Goal: Obtain resource: Download file/media

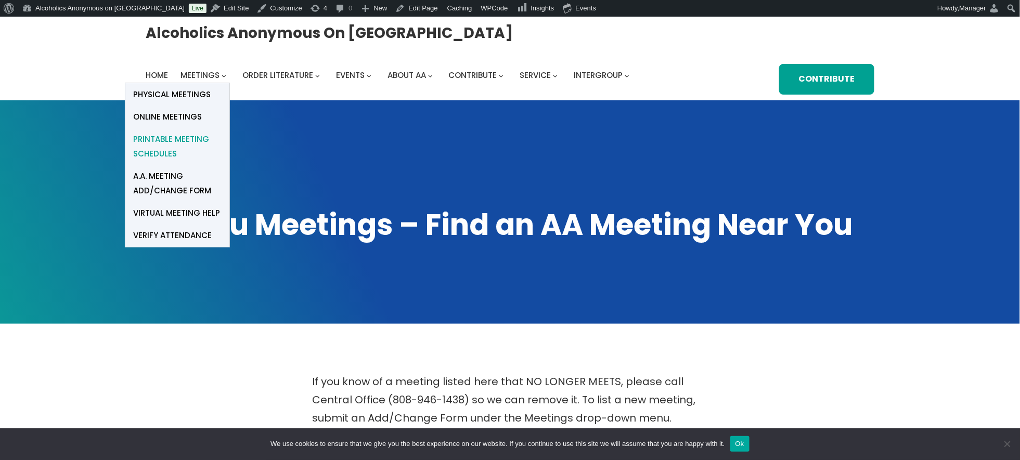
click at [161, 141] on span "Printable Meeting Schedules" at bounding box center [177, 146] width 88 height 29
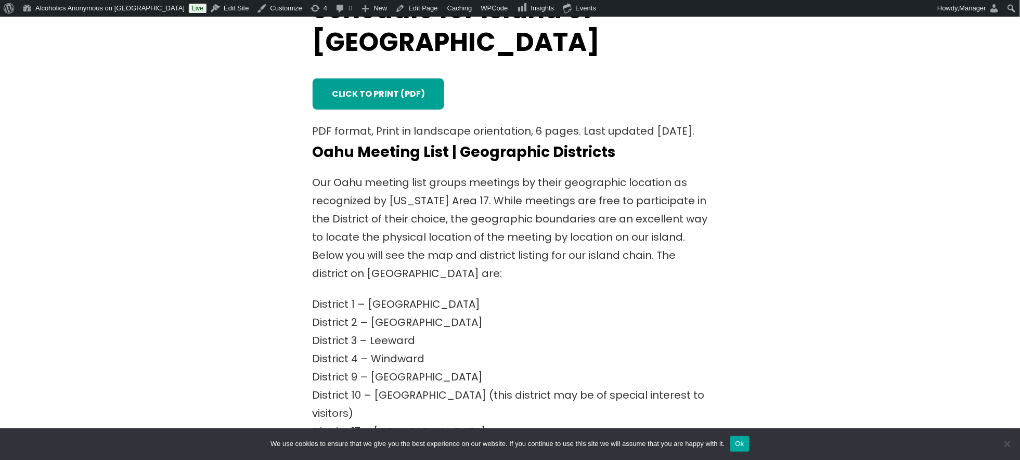
scroll to position [416, 0]
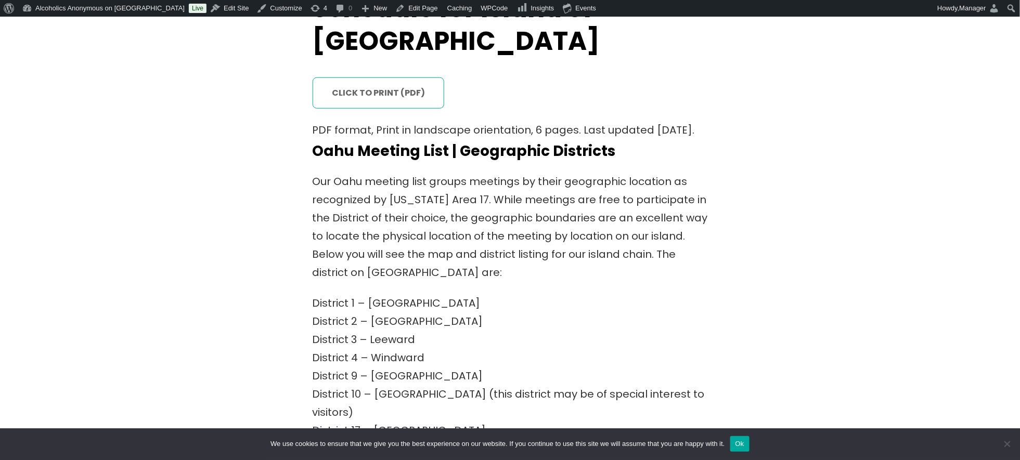
click at [373, 77] on link "click to print (PDF)" at bounding box center [378, 92] width 132 height 31
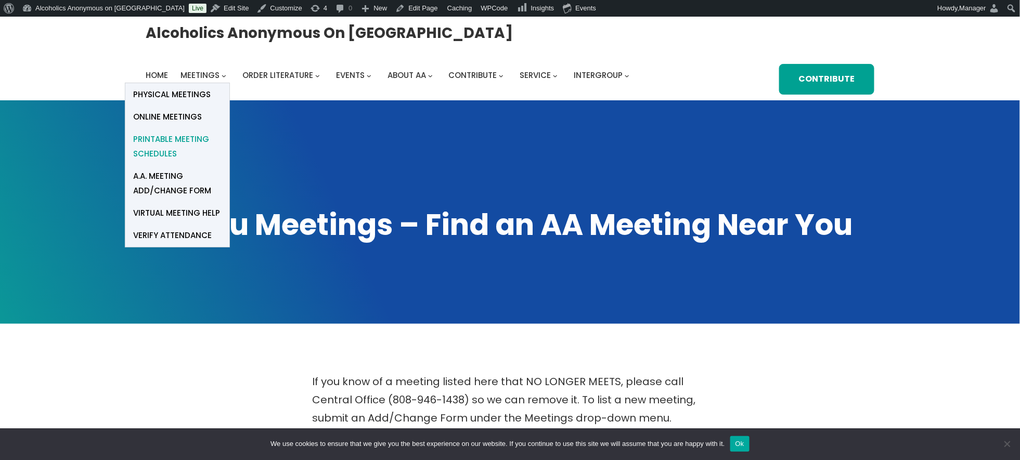
click at [177, 139] on span "Printable Meeting Schedules" at bounding box center [177, 146] width 88 height 29
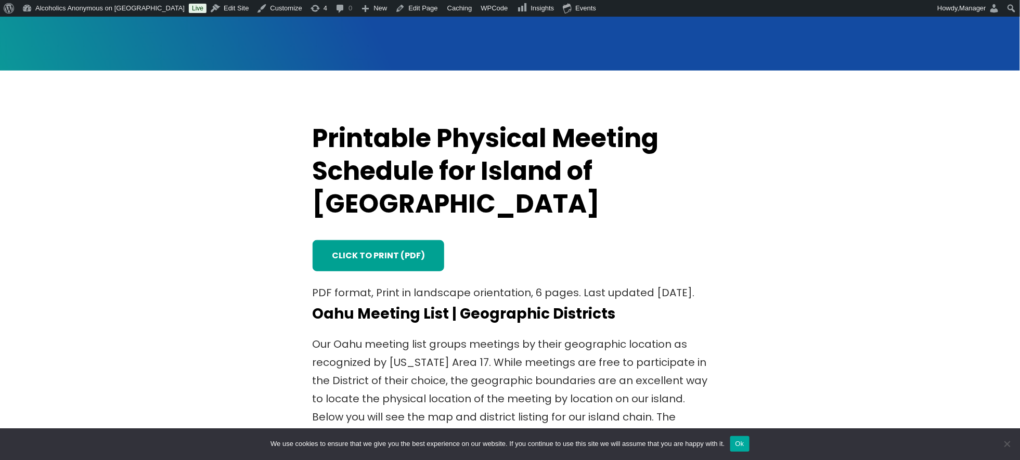
scroll to position [277, 0]
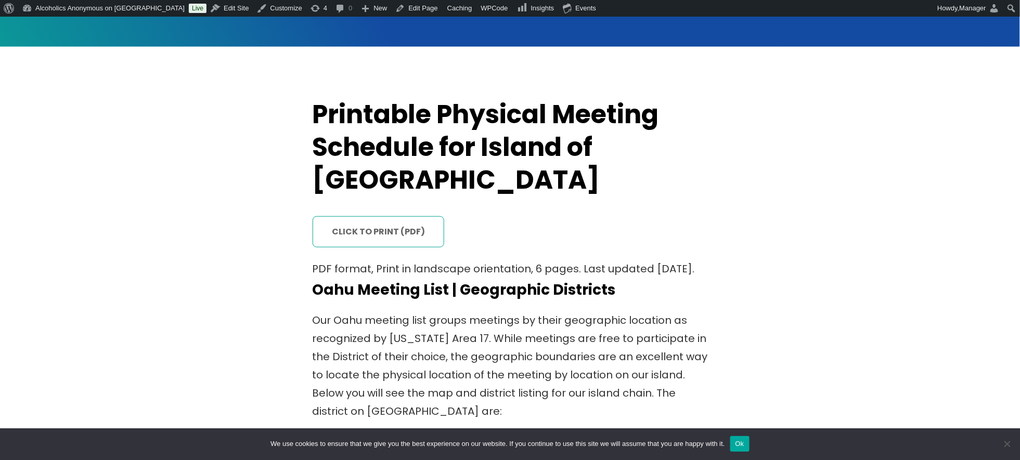
click at [371, 216] on link "click to print (PDF)" at bounding box center [378, 231] width 132 height 31
